Goal: Information Seeking & Learning: Learn about a topic

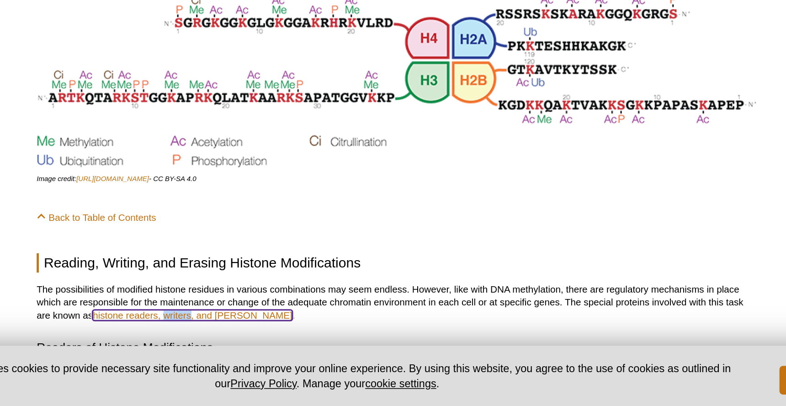
scroll to position [2901, 0]
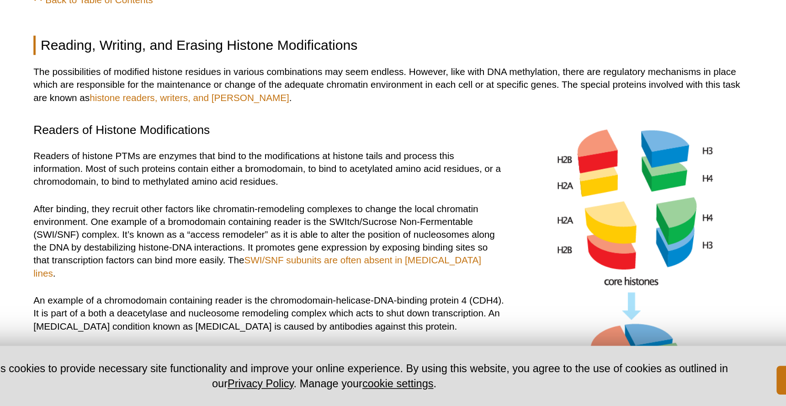
scroll to position [3036, 0]
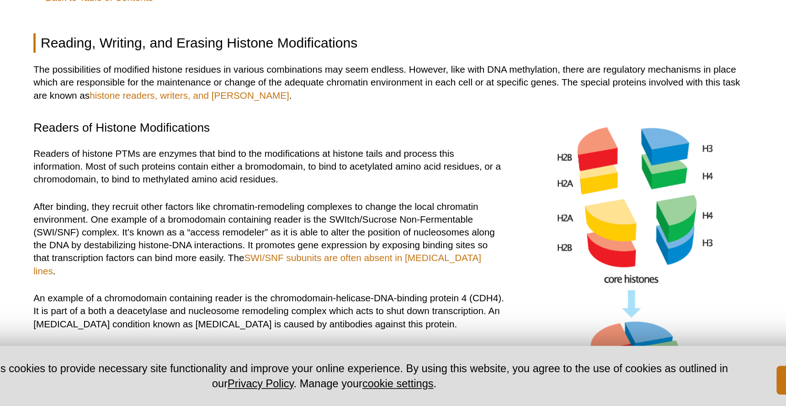
drag, startPoint x: 299, startPoint y: 263, endPoint x: 322, endPoint y: 275, distance: 25.1
click at [322, 275] on p "After binding, they recruit other factors like chromatin-remodeling complexes t…" at bounding box center [314, 299] width 301 height 49
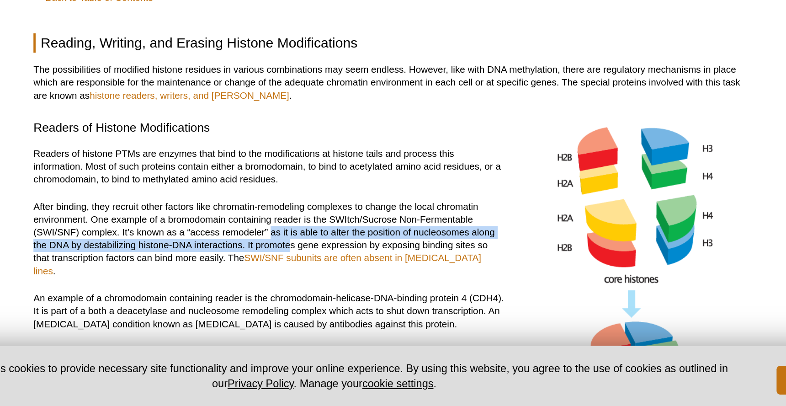
drag, startPoint x: 314, startPoint y: 263, endPoint x: 326, endPoint y: 272, distance: 15.4
click at [326, 275] on p "After binding, they recruit other factors like chromatin-remodeling complexes t…" at bounding box center [314, 299] width 301 height 49
click at [258, 275] on p "After binding, they recruit other factors like chromatin-remodeling complexes t…" at bounding box center [314, 299] width 301 height 49
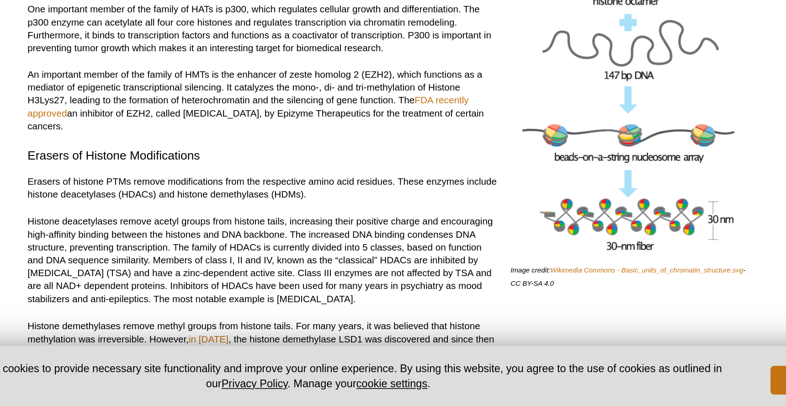
scroll to position [3310, 0]
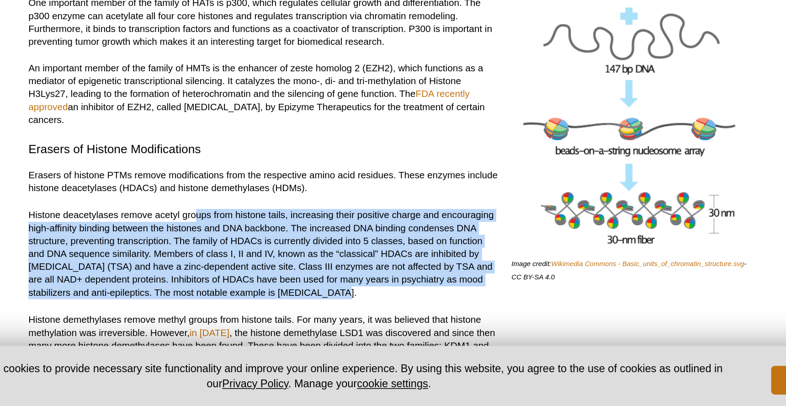
drag, startPoint x: 270, startPoint y: 236, endPoint x: 327, endPoint y: 290, distance: 78.6
click at [327, 290] on p "Histone deacetylases remove acetyl groups from histone tails, increasing their …" at bounding box center [314, 309] width 301 height 58
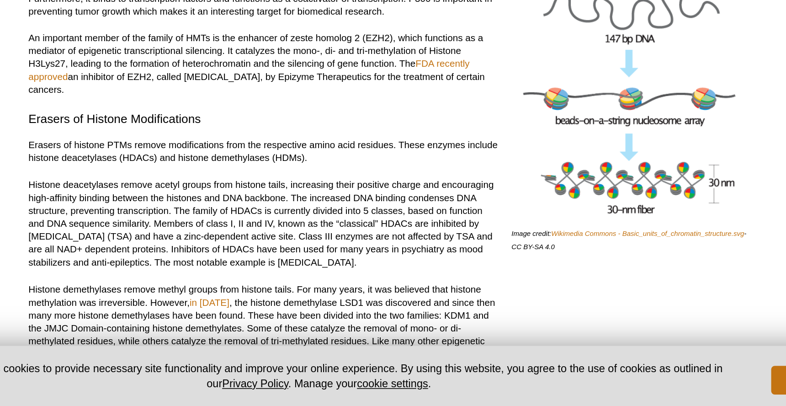
click at [327, 328] on p "Histone demethylases remove methyl groups from histone tails. For many years, i…" at bounding box center [314, 357] width 301 height 58
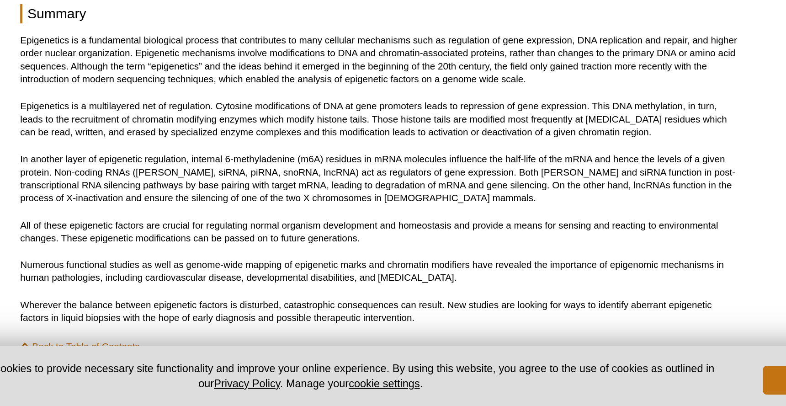
scroll to position [4607, 0]
